Goal: Task Accomplishment & Management: Complete application form

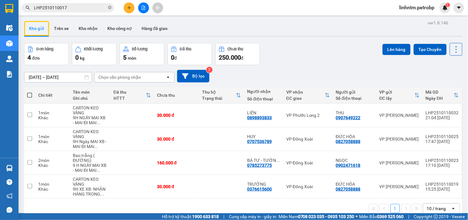
click at [130, 9] on icon "plus" at bounding box center [129, 8] width 4 height 4
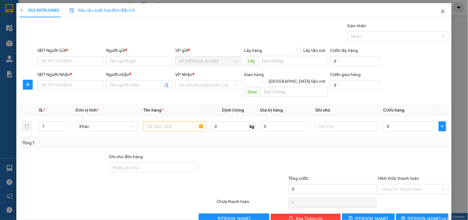
click at [442, 10] on icon "close" at bounding box center [443, 12] width 3 height 4
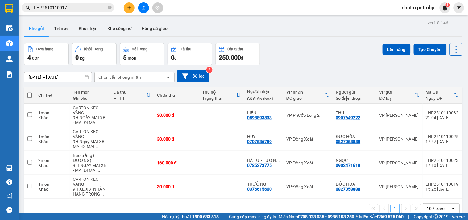
click at [75, 9] on input "LHP2510110017" at bounding box center [70, 7] width 73 height 7
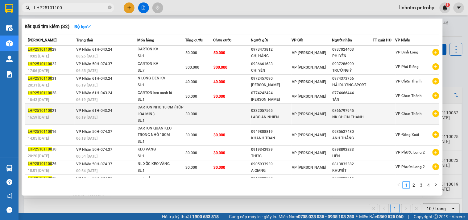
scroll to position [27, 0]
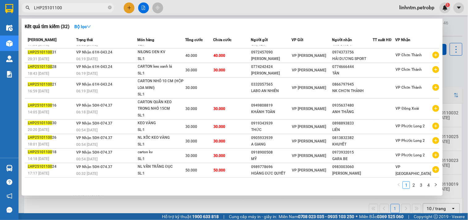
type input "LHP25101100"
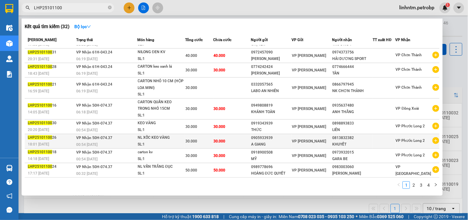
scroll to position [0, 0]
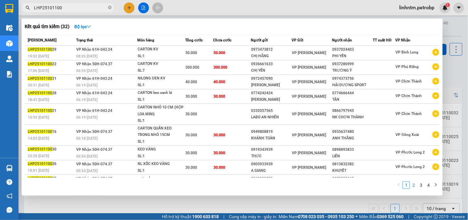
click at [414, 188] on link "2" at bounding box center [414, 185] width 7 height 7
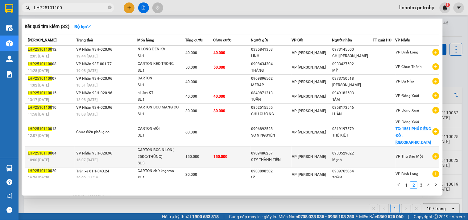
scroll to position [34, 0]
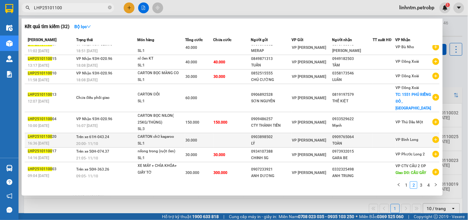
click at [236, 138] on td at bounding box center [232, 140] width 38 height 15
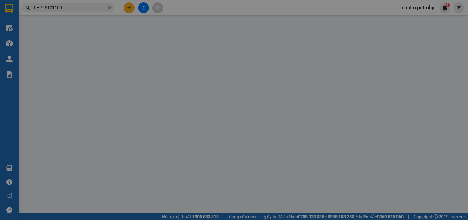
type input "0903898502"
type input "0909765064"
type input "30.000"
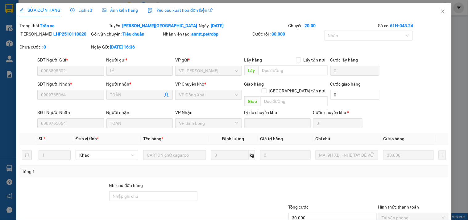
click at [86, 8] on span "Lịch sử" at bounding box center [81, 10] width 22 height 5
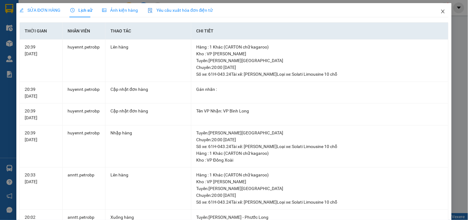
click at [443, 5] on span "Close" at bounding box center [443, 11] width 17 height 17
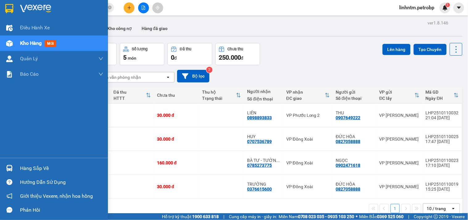
click at [23, 170] on div "Hàng sắp về" at bounding box center [61, 168] width 83 height 9
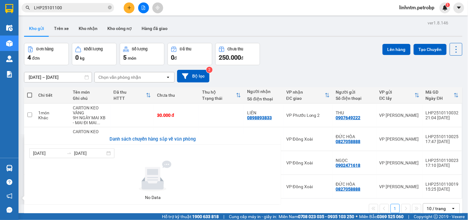
click at [109, 209] on section "Kết quả tìm kiếm ( 32 ) Bộ lọc Mã ĐH Trạng thái Món hàng Tổng cước Chưa cước Ng…" at bounding box center [234, 110] width 468 height 220
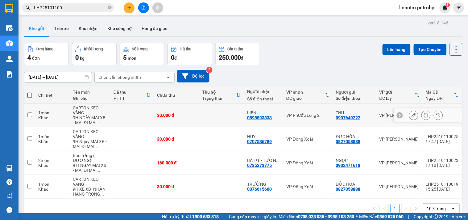
click at [33, 116] on td at bounding box center [29, 115] width 11 height 24
checkbox input "true"
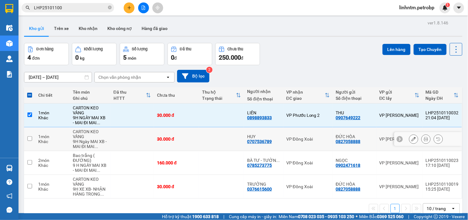
click at [37, 140] on td "1 món Khác" at bounding box center [52, 139] width 35 height 24
checkbox input "true"
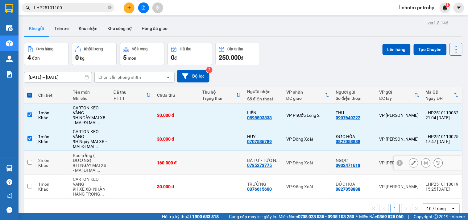
click at [38, 164] on td "2 món Khác" at bounding box center [52, 163] width 35 height 24
checkbox input "true"
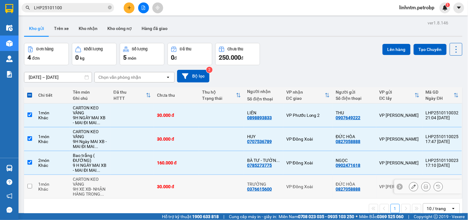
click at [38, 183] on td "1 món Khác" at bounding box center [52, 187] width 35 height 24
checkbox input "true"
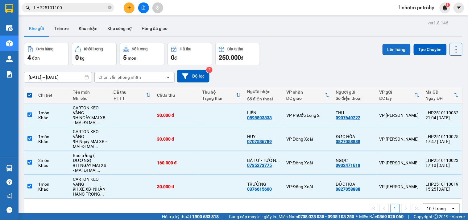
click at [386, 49] on button "Lên hàng" at bounding box center [397, 49] width 28 height 11
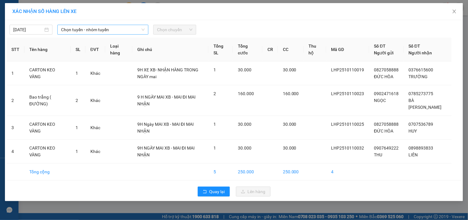
click at [133, 30] on span "Chọn tuyến - nhóm tuyến" at bounding box center [103, 29] width 84 height 9
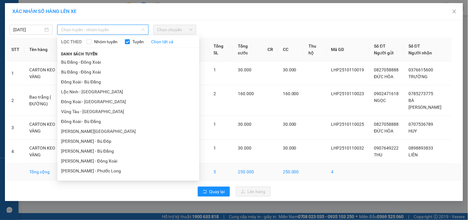
click at [99, 171] on li "[PERSON_NAME] - Phước Long" at bounding box center [128, 171] width 142 height 10
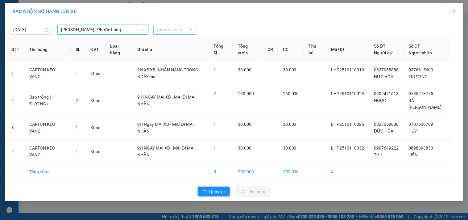
click at [178, 25] on span "Chọn chuyến" at bounding box center [175, 29] width 36 height 9
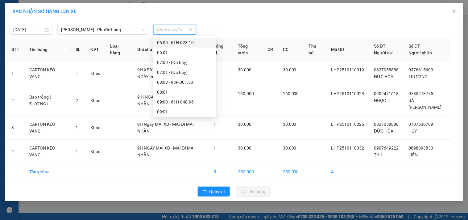
scroll to position [103, 0]
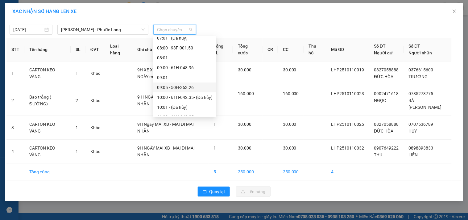
click at [199, 88] on div "09:05 - 50H-363.26" at bounding box center [185, 87] width 56 height 7
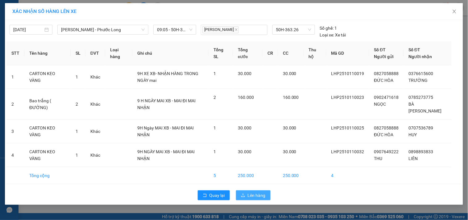
click at [254, 196] on span "Lên hàng" at bounding box center [257, 195] width 18 height 7
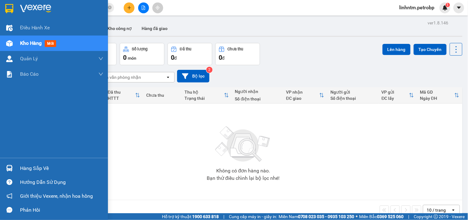
click at [17, 47] on div "Kho hàng mới" at bounding box center [54, 43] width 108 height 15
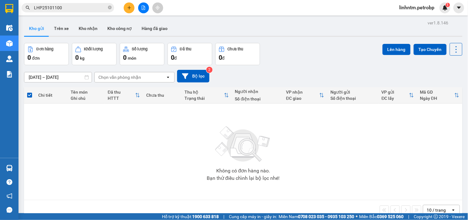
click at [38, 29] on button "Kho gửi" at bounding box center [36, 28] width 25 height 15
click at [41, 28] on button "Kho gửi" at bounding box center [36, 28] width 25 height 15
drag, startPoint x: 41, startPoint y: 28, endPoint x: 44, endPoint y: 24, distance: 5.6
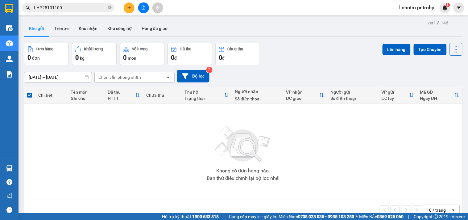
click at [41, 30] on button "Kho gửi" at bounding box center [36, 28] width 25 height 15
drag, startPoint x: 113, startPoint y: 8, endPoint x: 103, endPoint y: 10, distance: 10.3
click at [103, 10] on span "LHP25101100" at bounding box center [68, 7] width 93 height 9
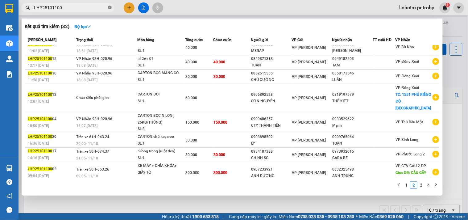
click at [111, 7] on span "LHP25101100" at bounding box center [68, 7] width 93 height 9
click at [109, 7] on icon "close-circle" at bounding box center [110, 8] width 4 height 4
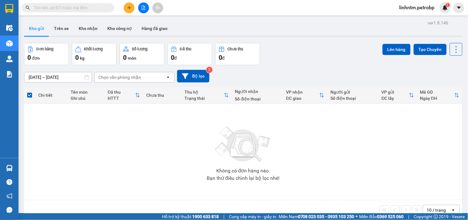
click at [40, 31] on button "Kho gửi" at bounding box center [36, 28] width 25 height 15
click at [52, 8] on input "text" at bounding box center [70, 7] width 73 height 7
click at [41, 26] on button "Kho gửi" at bounding box center [36, 28] width 25 height 15
click at [129, 6] on icon "plus" at bounding box center [129, 8] width 4 height 4
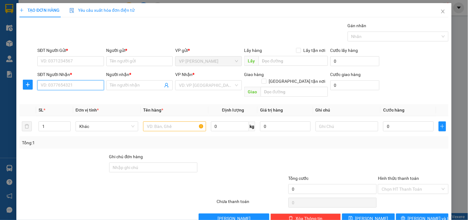
click at [70, 82] on input "SĐT Người Nhận *" at bounding box center [70, 85] width 66 height 10
click at [56, 86] on input "SĐT Người Nhận *" at bounding box center [70, 85] width 66 height 10
click at [75, 96] on div "0963209209 - AUTO CAR QUANG" at bounding box center [73, 97] width 64 height 7
type input "0963209209"
type input "AUTO CAR QUANG"
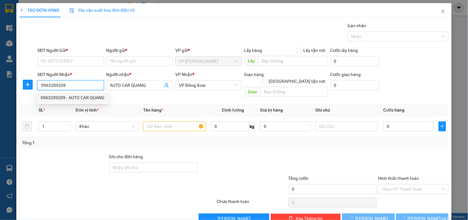
type input "50.000"
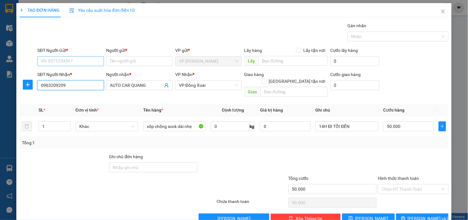
type input "0963209209"
click at [66, 65] on input "SĐT Người Gửi *" at bounding box center [70, 61] width 66 height 10
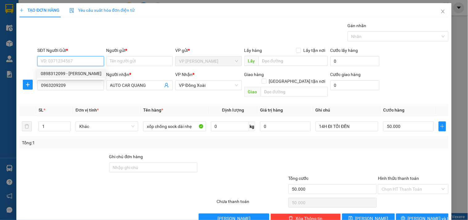
click at [81, 72] on div "0898312099 - DUY HƯNG" at bounding box center [71, 73] width 61 height 7
type input "0898312099"
type input "DUY HƯNG"
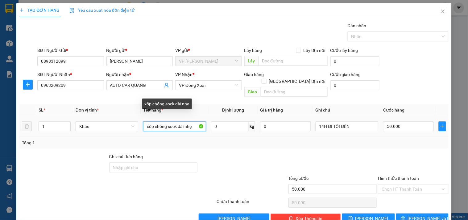
drag, startPoint x: 146, startPoint y: 120, endPoint x: 198, endPoint y: 120, distance: 52.2
click at [198, 121] on input "xốp chống sock dài nhẹ" at bounding box center [174, 126] width 63 height 10
type input "CARTON VÀNG DÀI"
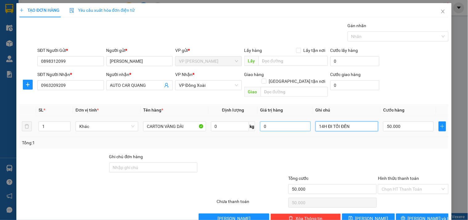
drag, startPoint x: 356, startPoint y: 118, endPoint x: 301, endPoint y: 124, distance: 54.8
click at [301, 124] on tr "1 Khác CARTON VÀNG DÀI 0 kg 0 14H ĐI TỐI ĐẾN 50.000" at bounding box center [234, 126] width 430 height 21
type input "14H XB- TỐI ĐẾN"
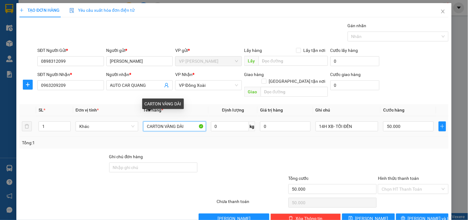
click at [186, 122] on input "CARTON VÀNG DÀI" at bounding box center [174, 126] width 63 height 10
click at [183, 121] on input "CARTON VÀNG DÀI" at bounding box center [174, 126] width 63 height 10
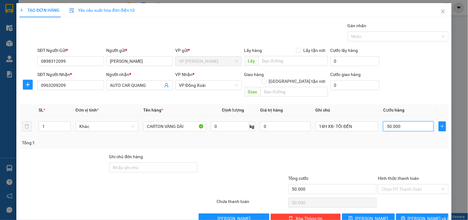
click at [408, 121] on input "50.000" at bounding box center [408, 126] width 51 height 10
click at [425, 184] on input "Hình thức thanh toán" at bounding box center [411, 188] width 59 height 9
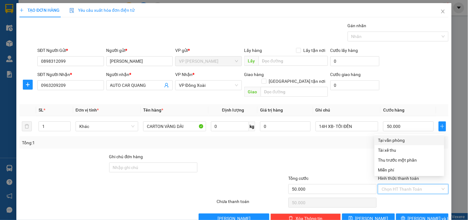
click at [414, 196] on div "Chọn HT Thanh Toán" at bounding box center [414, 202] width 72 height 12
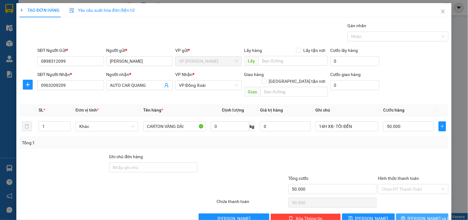
click at [433, 213] on button "[PERSON_NAME] và In" at bounding box center [422, 218] width 52 height 10
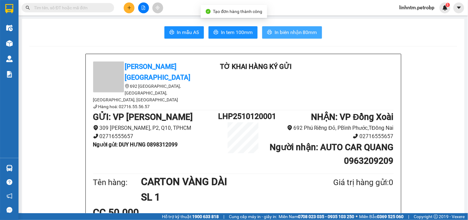
click at [281, 31] on span "In biên nhận 80mm" at bounding box center [296, 32] width 43 height 8
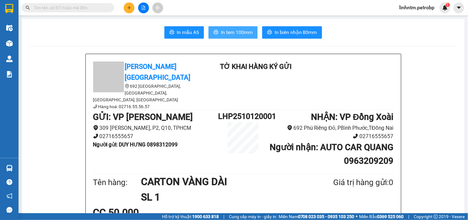
click at [235, 32] on span "In tem 100mm" at bounding box center [237, 32] width 32 height 8
click at [224, 31] on span "In tem 100mm" at bounding box center [237, 32] width 32 height 8
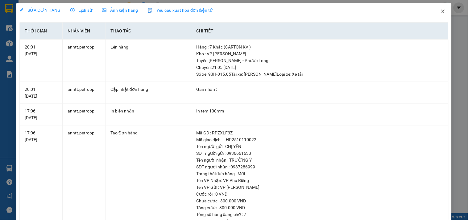
click at [441, 7] on span "Close" at bounding box center [443, 11] width 17 height 17
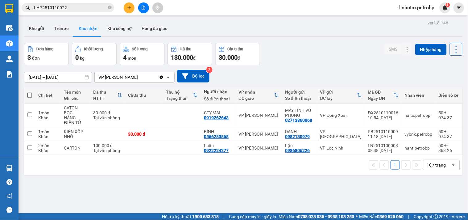
click at [147, 5] on button at bounding box center [143, 7] width 11 height 11
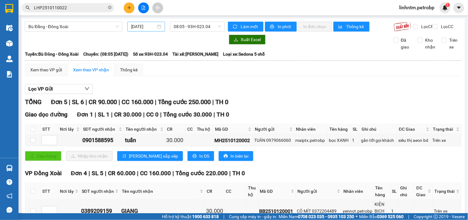
click at [157, 26] on div "[DATE]" at bounding box center [146, 26] width 31 height 7
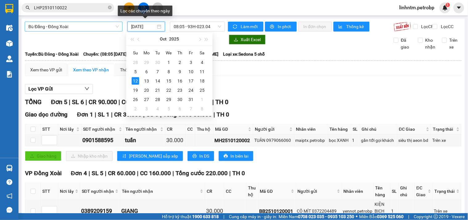
click at [99, 22] on span "Bù Đăng - Đồng Xoài" at bounding box center [73, 26] width 90 height 9
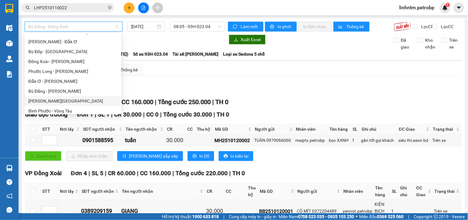
scroll to position [57, 0]
click at [73, 97] on div "[PERSON_NAME] - Phước Long" at bounding box center [72, 100] width 89 height 7
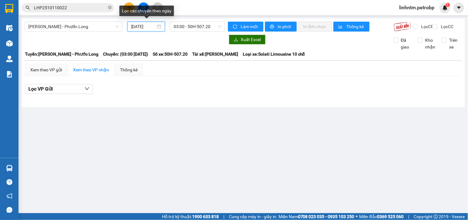
click at [152, 27] on input "[DATE]" at bounding box center [143, 26] width 25 height 7
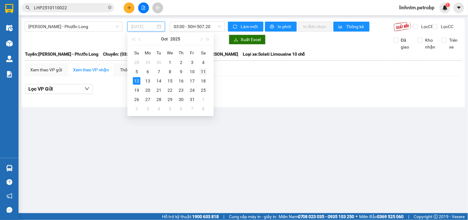
click at [204, 71] on div "11" at bounding box center [203, 71] width 7 height 7
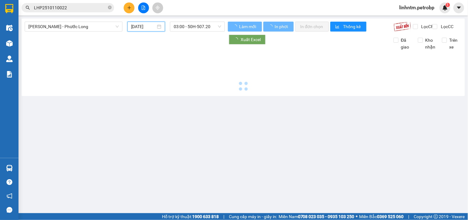
type input "[DATE]"
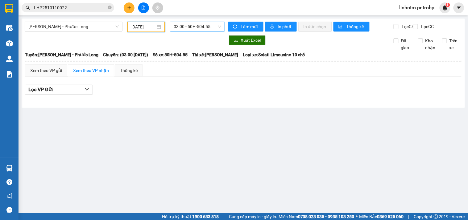
click at [210, 26] on span "03:00 - 50H-504.55" at bounding box center [198, 26] width 48 height 9
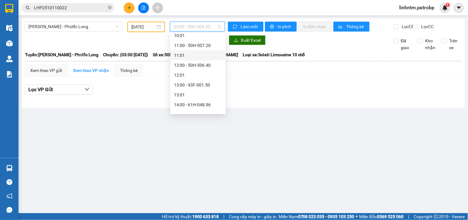
scroll to position [103, 0]
click at [204, 82] on div "09:05 - 50H-363.26" at bounding box center [198, 84] width 48 height 7
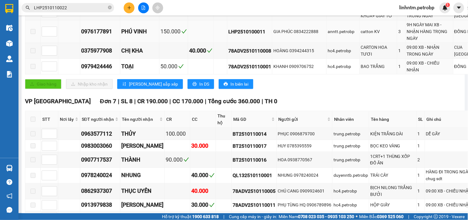
scroll to position [34, 0]
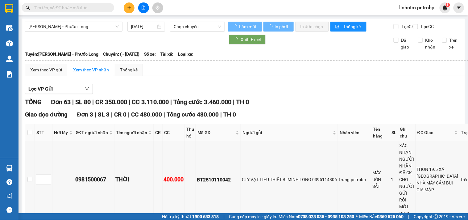
type input "[DATE]"
